Goal: Transaction & Acquisition: Purchase product/service

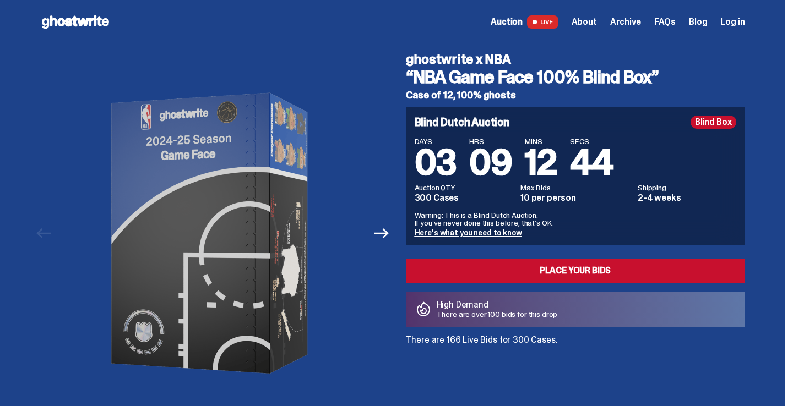
click at [731, 22] on span "Log in" at bounding box center [732, 22] width 24 height 9
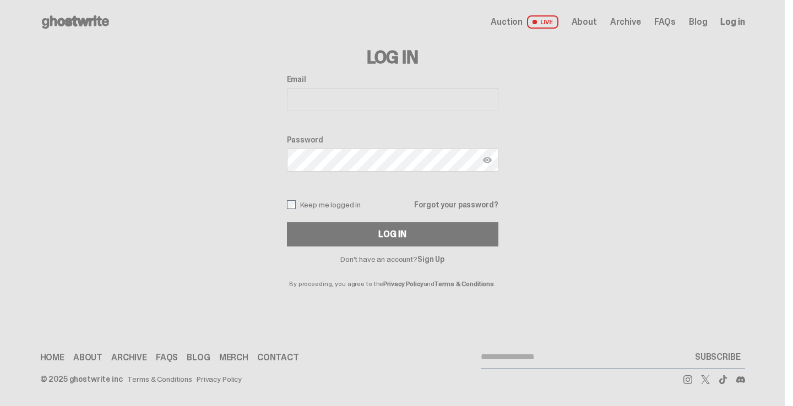
click at [360, 99] on input "Email" at bounding box center [392, 99] width 211 height 23
type input "**********"
click at [335, 197] on div "**********" at bounding box center [392, 161] width 211 height 172
click at [334, 204] on label "Keep me logged in" at bounding box center [324, 204] width 74 height 9
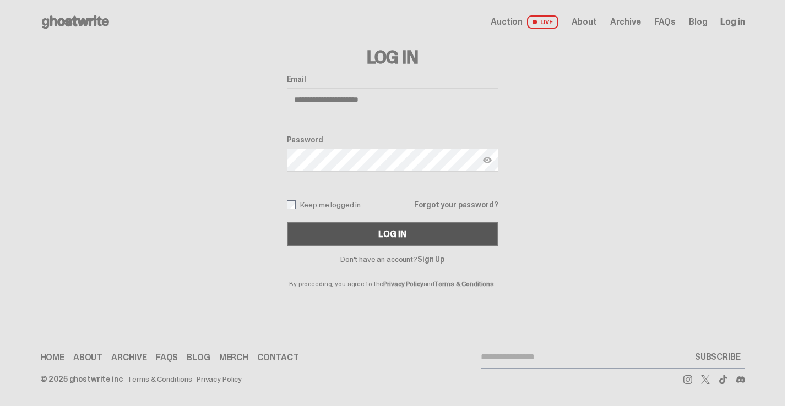
click at [332, 223] on button "Log In" at bounding box center [392, 234] width 211 height 24
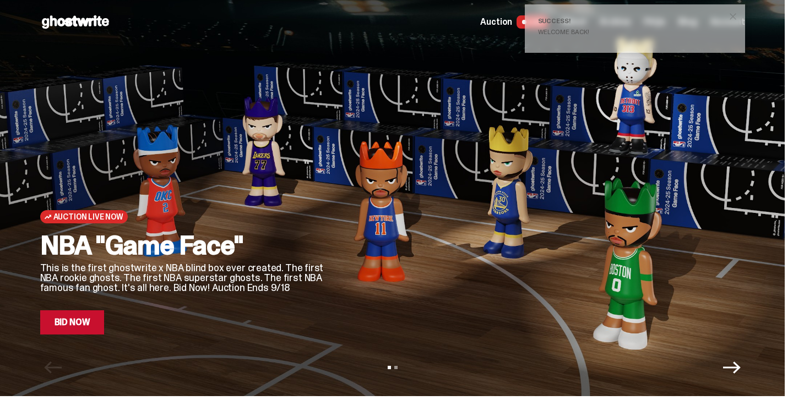
click at [94, 325] on link "Bid Now" at bounding box center [72, 323] width 64 height 24
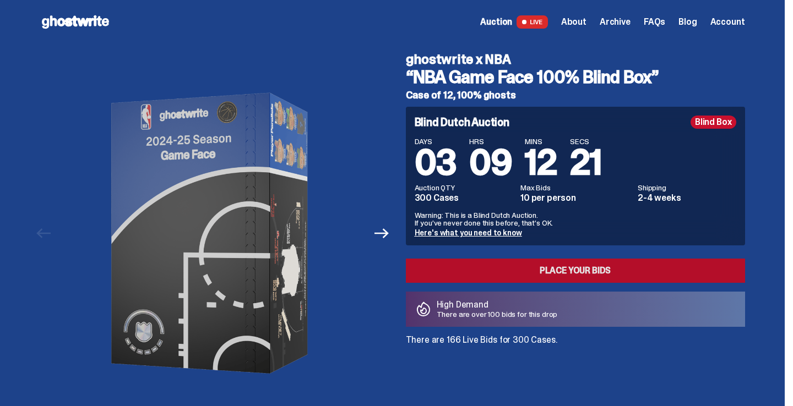
click at [486, 267] on link "Place your Bids" at bounding box center [575, 271] width 339 height 24
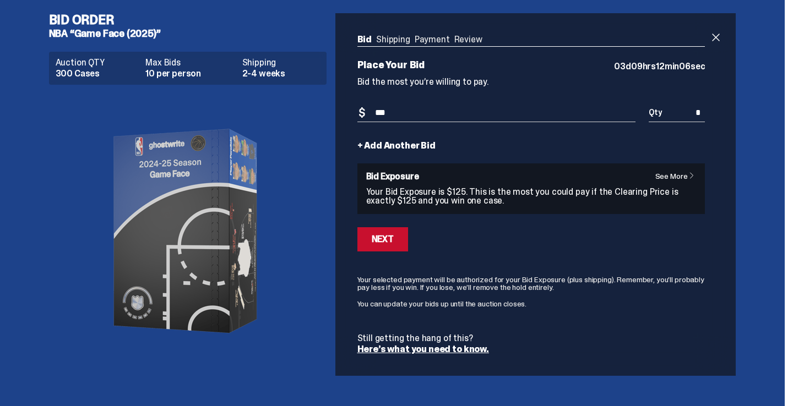
click at [408, 111] on input "***" at bounding box center [496, 113] width 279 height 18
type input "***"
click at [447, 254] on form "Bid Amount $ *** Bid Quantity Qty * + Add Another Bid See More Bid Exposure You…" at bounding box center [531, 229] width 348 height 250
click at [401, 245] on button "Next" at bounding box center [382, 239] width 51 height 24
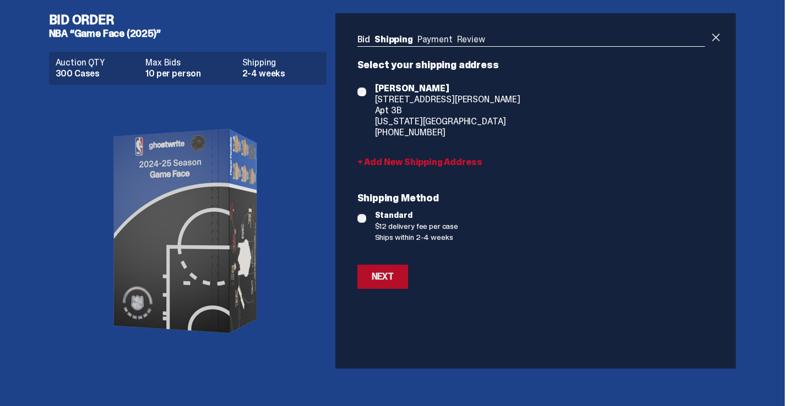
click at [394, 278] on div "Next" at bounding box center [383, 277] width 22 height 9
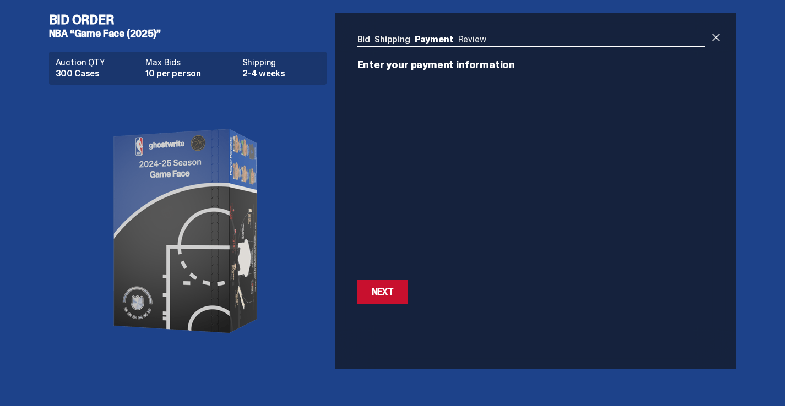
scroll to position [10, 0]
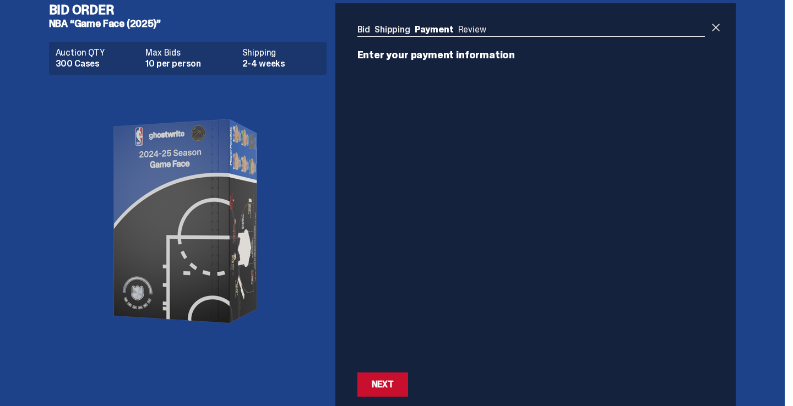
click at [448, 378] on div "Next Next" at bounding box center [531, 385] width 348 height 24
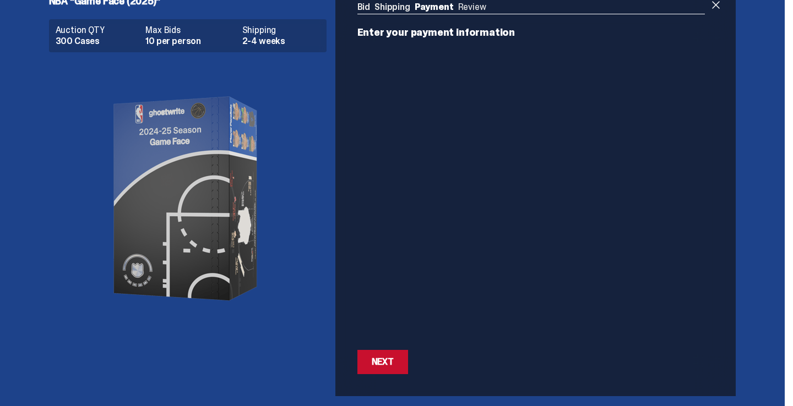
scroll to position [37, 0]
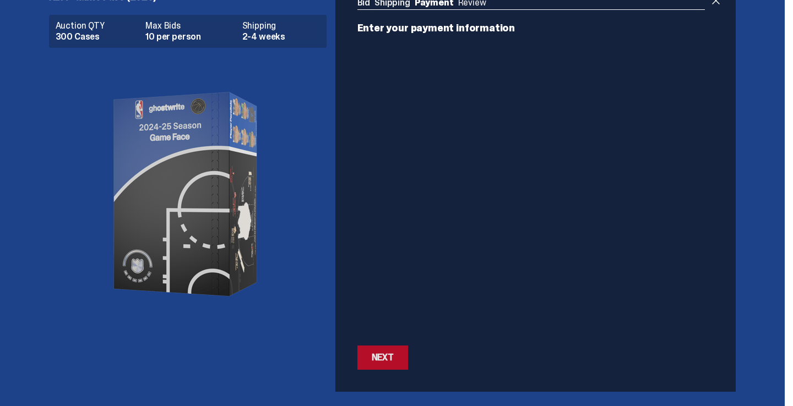
click at [393, 359] on div "Next" at bounding box center [383, 358] width 22 height 9
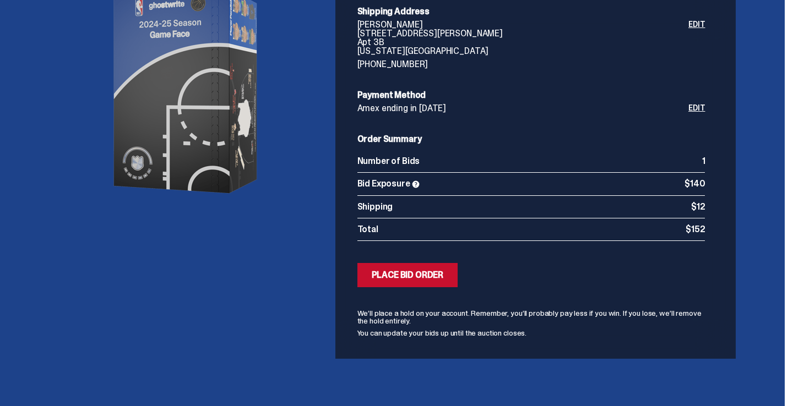
scroll to position [140, 0]
click at [423, 273] on div "Place Bid Order" at bounding box center [408, 275] width 72 height 9
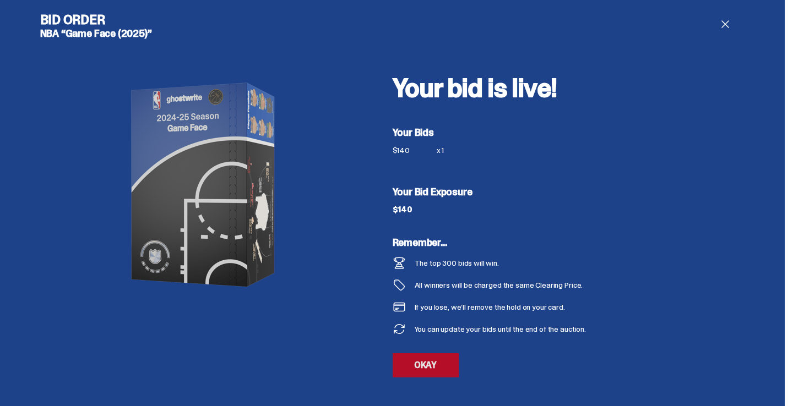
click at [437, 370] on link "OKAY" at bounding box center [426, 366] width 66 height 24
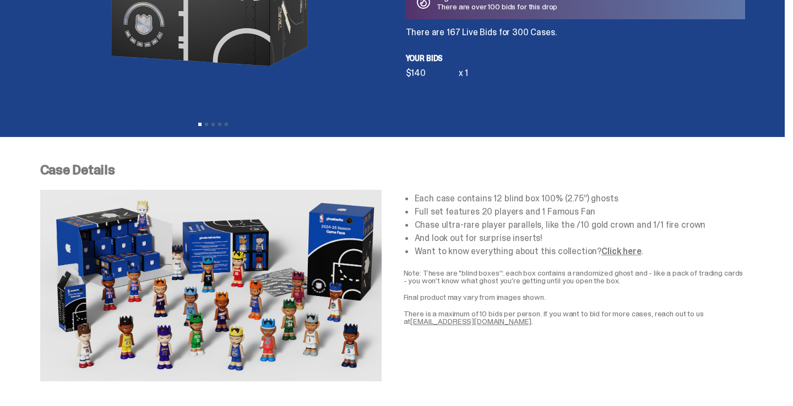
scroll to position [9, 0]
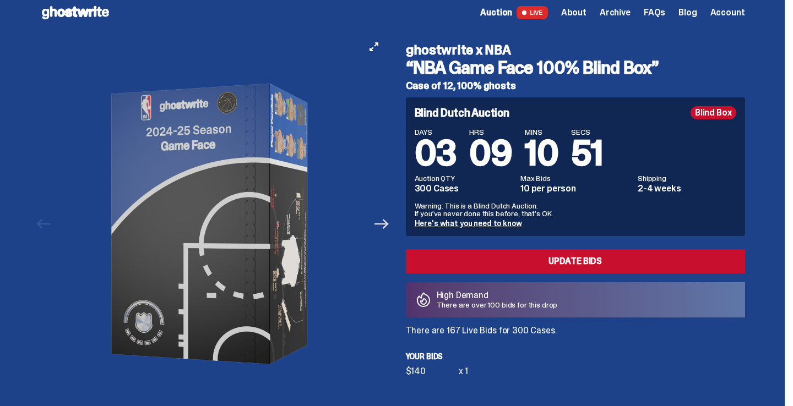
click at [388, 228] on icon "Next" at bounding box center [381, 224] width 14 height 10
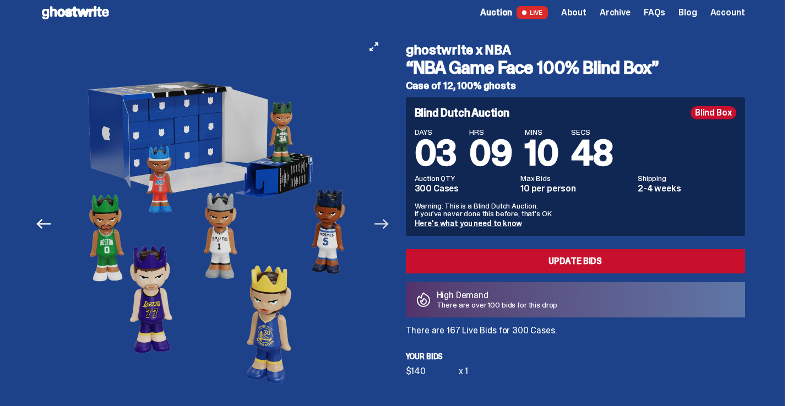
click at [388, 228] on icon "Next" at bounding box center [381, 224] width 14 height 10
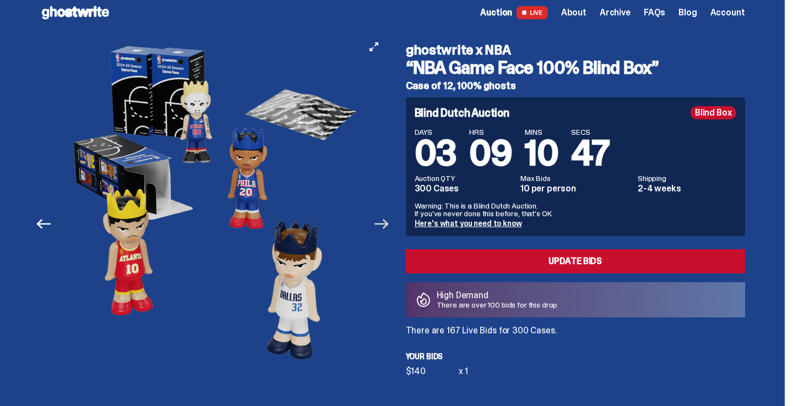
click at [388, 228] on icon "Next" at bounding box center [381, 224] width 14 height 10
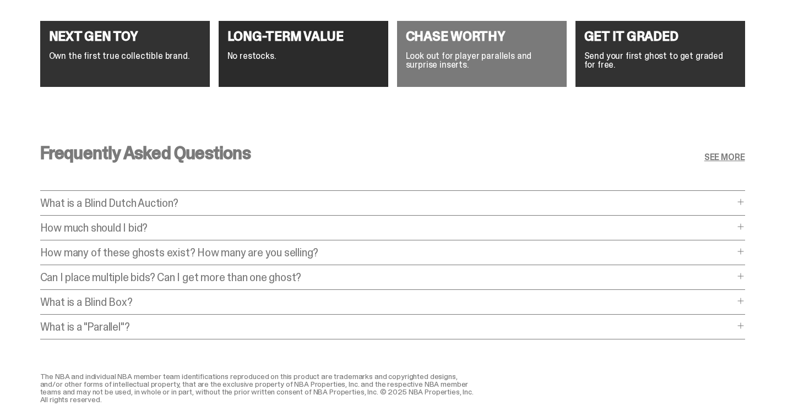
scroll to position [4288, 0]
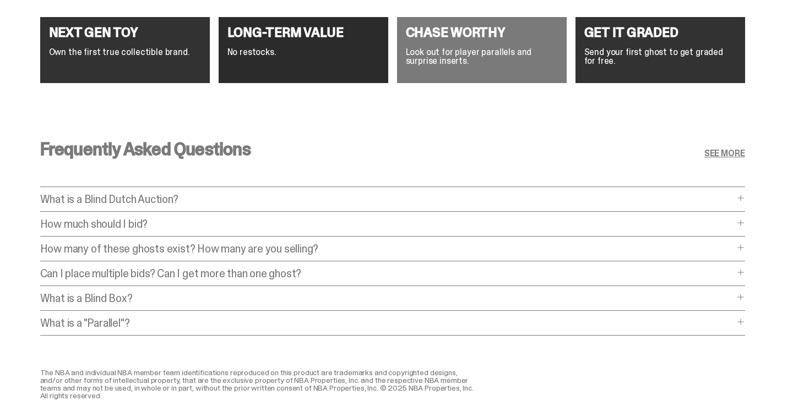
click at [265, 225] on p "How much should I bid?" at bounding box center [387, 224] width 694 height 11
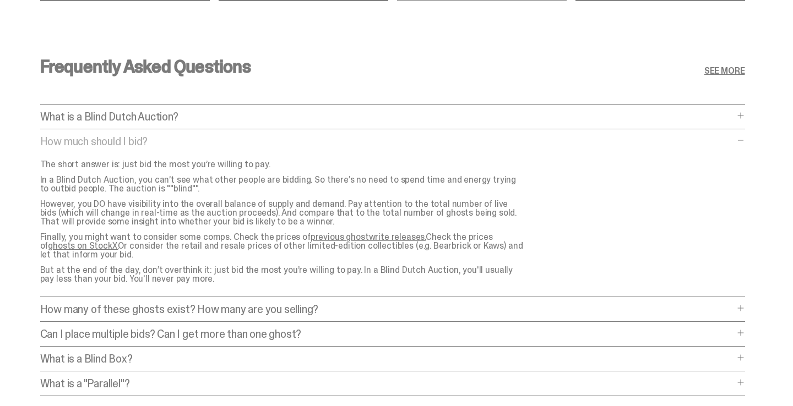
scroll to position [4374, 0]
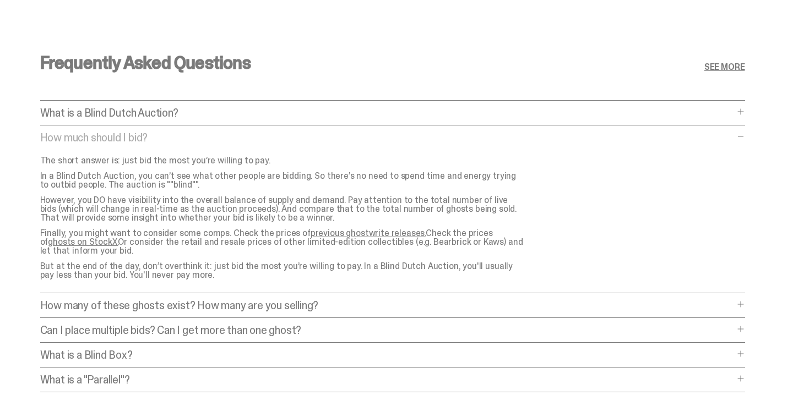
click at [382, 232] on link "previous ghostwrite releases." at bounding box center [368, 233] width 115 height 12
click at [118, 236] on link "ghosts on StockX." at bounding box center [83, 242] width 70 height 12
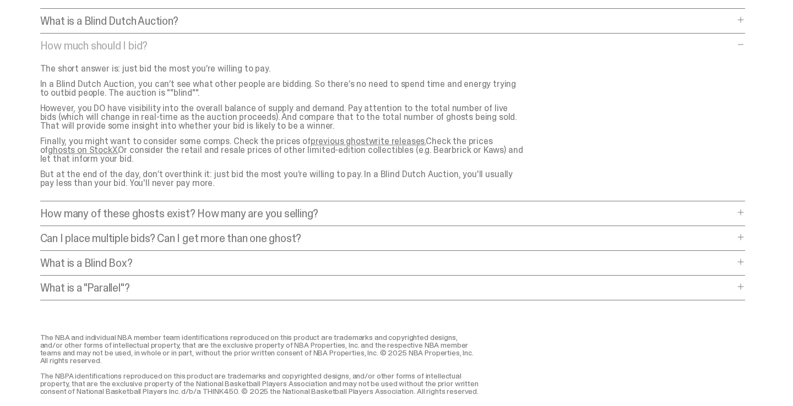
scroll to position [4510, 0]
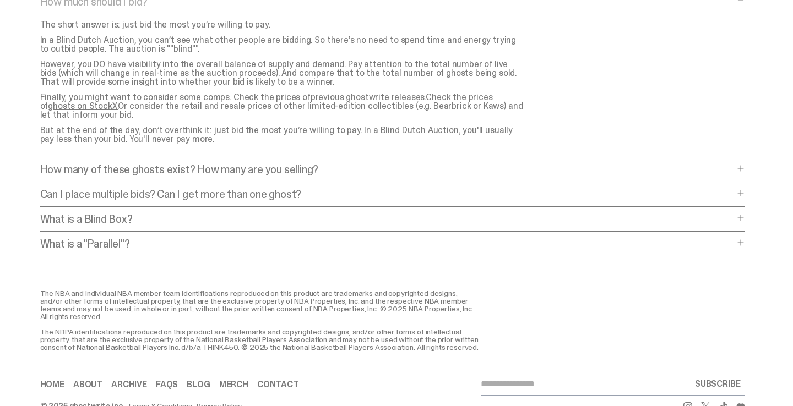
click at [269, 218] on p "What is a Blind Box?" at bounding box center [387, 219] width 694 height 11
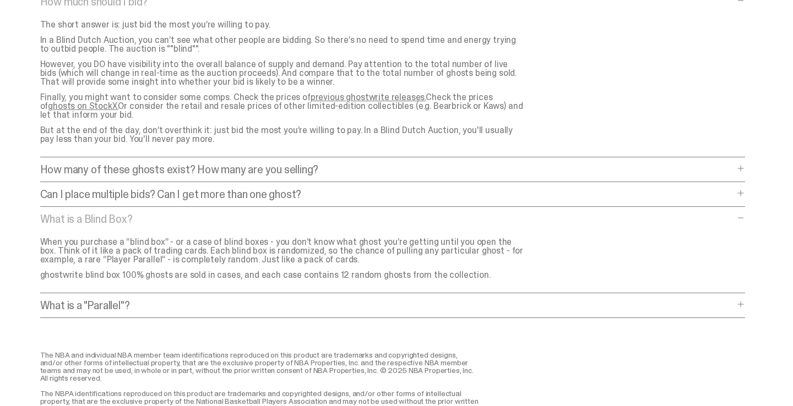
click at [268, 219] on p "What is a Blind Box?" at bounding box center [387, 219] width 694 height 11
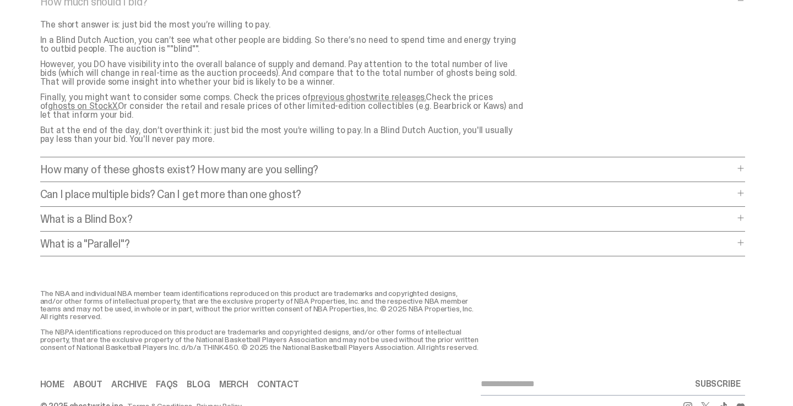
click at [275, 191] on p "Can I place multiple bids? Can I get more than one ghost?" at bounding box center [387, 194] width 694 height 11
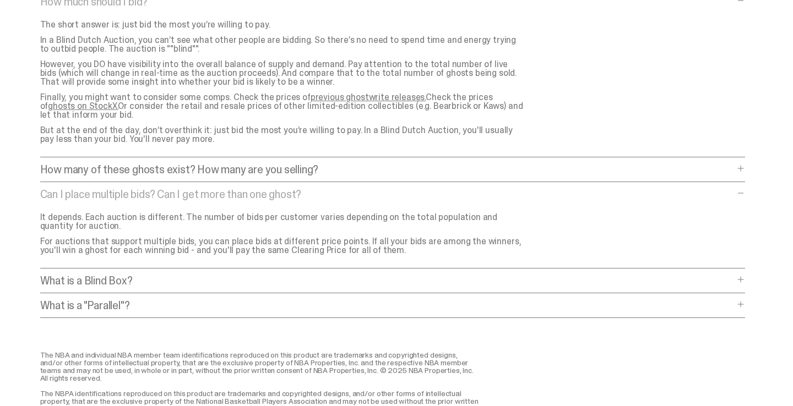
click at [320, 195] on p "Can I place multiple bids? Can I get more than one ghost?" at bounding box center [387, 194] width 694 height 11
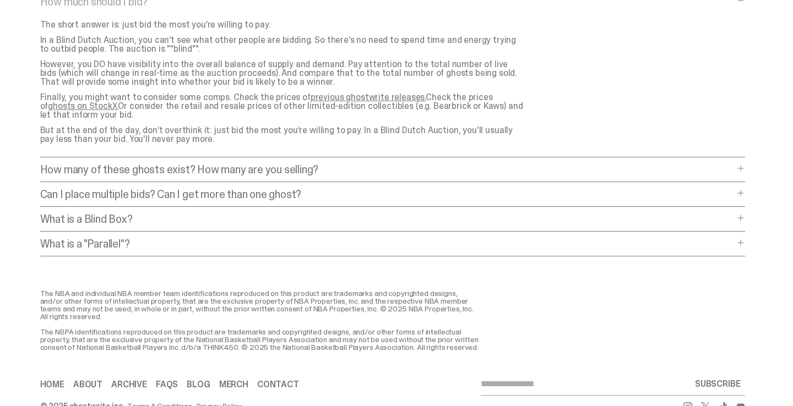
click at [265, 243] on p "What is a "Parallel"?" at bounding box center [387, 243] width 694 height 11
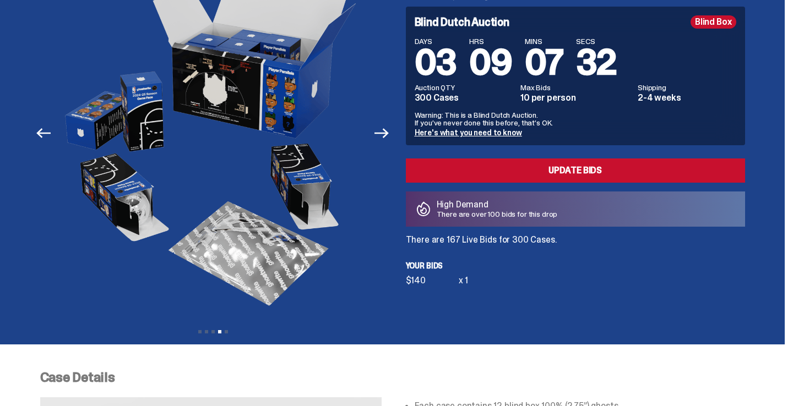
scroll to position [0, 0]
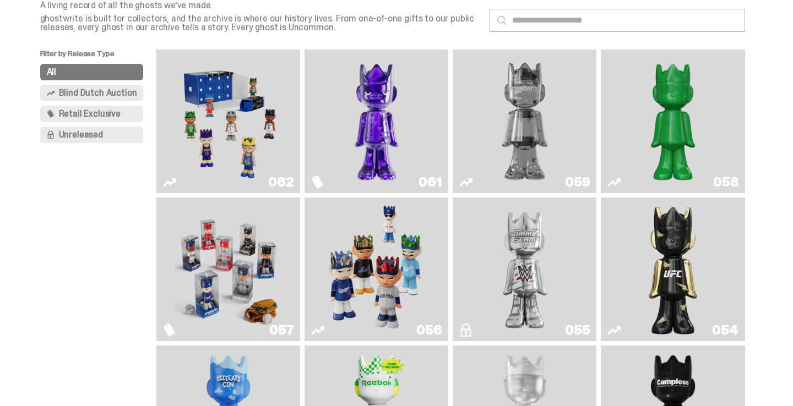
scroll to position [117, 0]
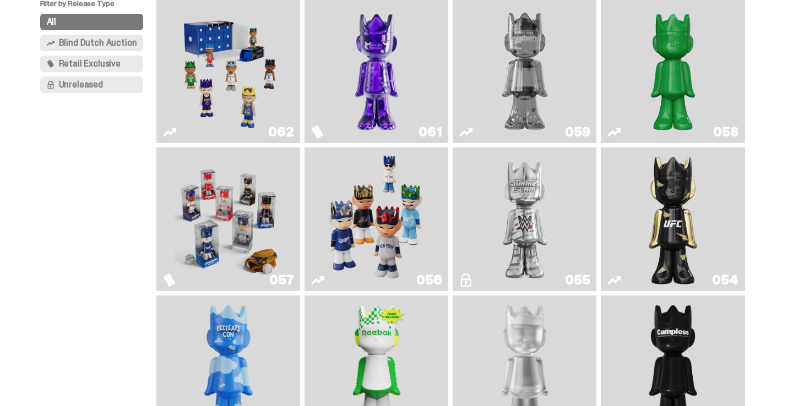
click at [219, 115] on img "Game Face (2025)" at bounding box center [229, 71] width 108 height 135
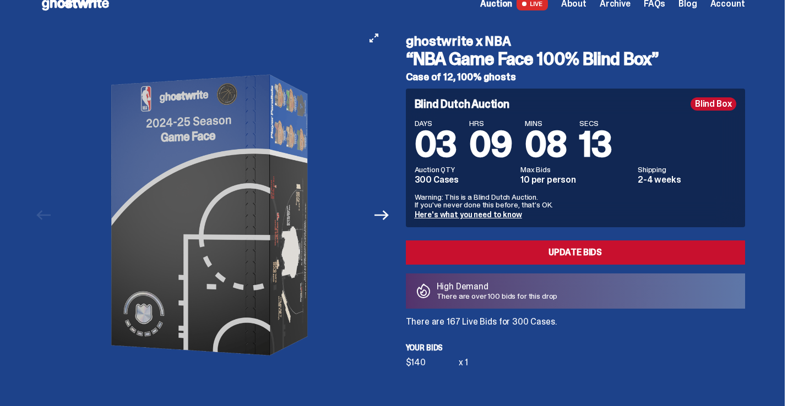
scroll to position [20, 0]
